Goal: Information Seeking & Learning: Learn about a topic

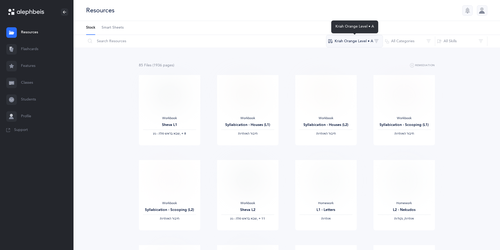
click at [371, 41] on button "Kriah Orange Level • A" at bounding box center [354, 41] width 57 height 13
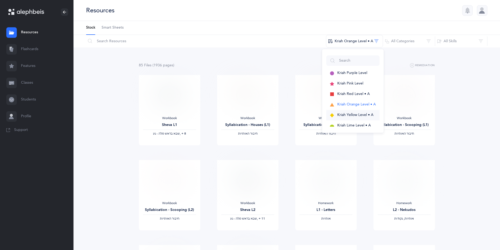
click at [356, 115] on span "Kriah Yellow Level • A" at bounding box center [355, 115] width 36 height 4
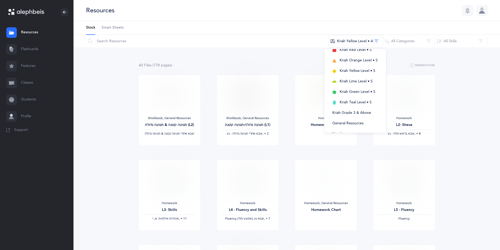
scroll to position [118, 0]
click at [339, 101] on span "Kriah Grade 3 & Above" at bounding box center [351, 102] width 39 height 4
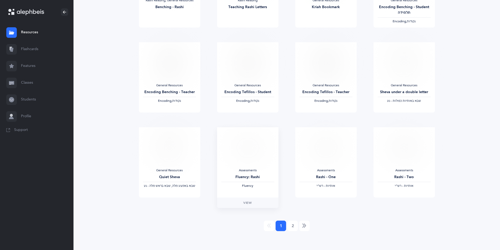
scroll to position [375, 0]
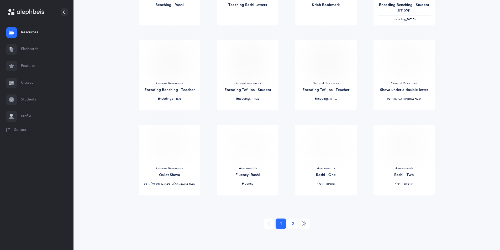
click at [291, 223] on link "2" at bounding box center [292, 224] width 11 height 11
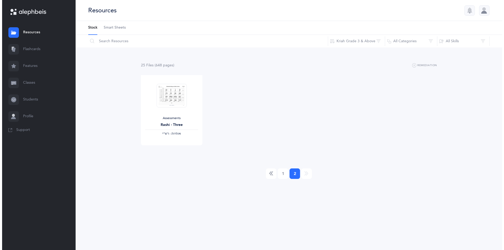
scroll to position [0, 0]
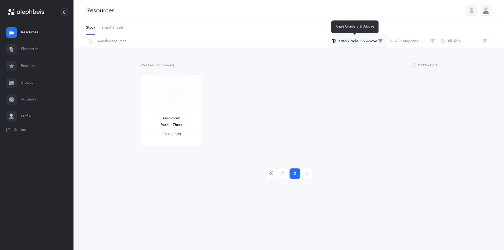
click at [347, 43] on button "Kriah Grade 3 & Above" at bounding box center [358, 41] width 57 height 13
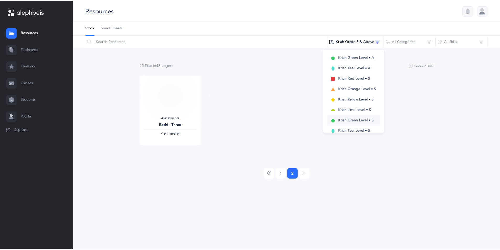
scroll to position [118, 0]
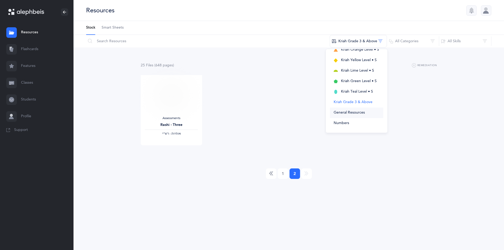
click at [359, 114] on span "General Resources" at bounding box center [349, 113] width 31 height 4
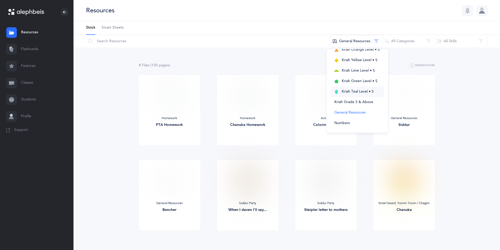
click at [347, 94] on span "Kriah Teal Level • S" at bounding box center [358, 92] width 32 height 4
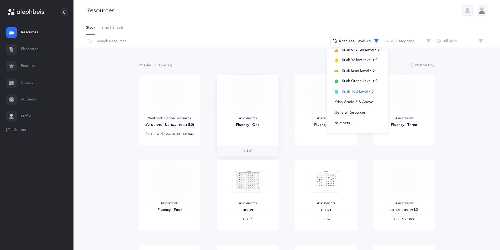
click at [244, 99] on img at bounding box center [248, 96] width 30 height 24
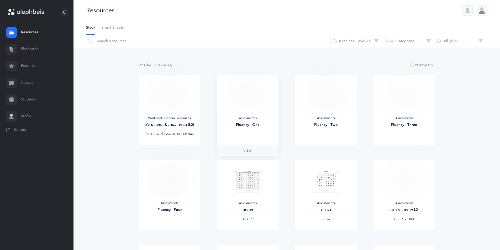
click at [244, 99] on img at bounding box center [248, 96] width 30 height 24
click at [248, 150] on span "View" at bounding box center [247, 150] width 8 height 5
